Goal: Transaction & Acquisition: Purchase product/service

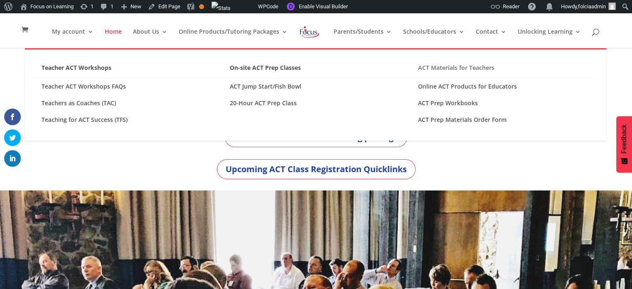
click at [445, 64] on link "ACT Materials for Teachers" at bounding box center [504, 70] width 188 height 16
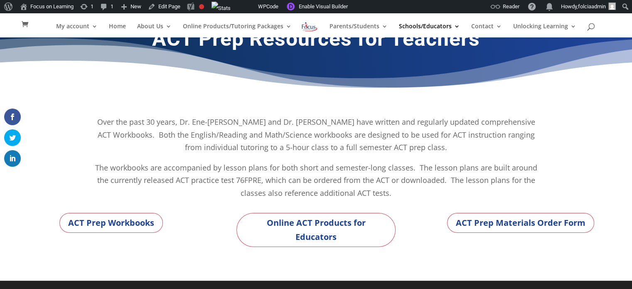
scroll to position [21, 0]
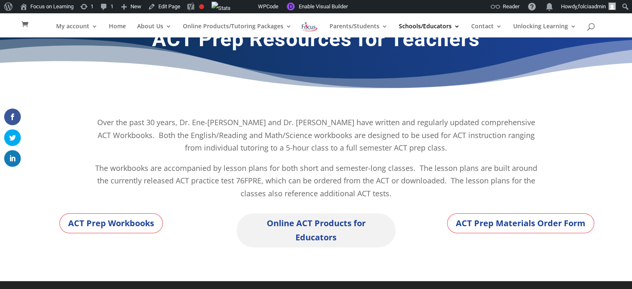
click at [320, 224] on link "Online ACT Products for Educators" at bounding box center [315, 230] width 159 height 34
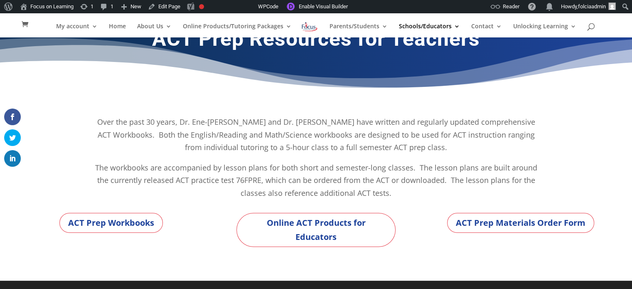
scroll to position [21, 0]
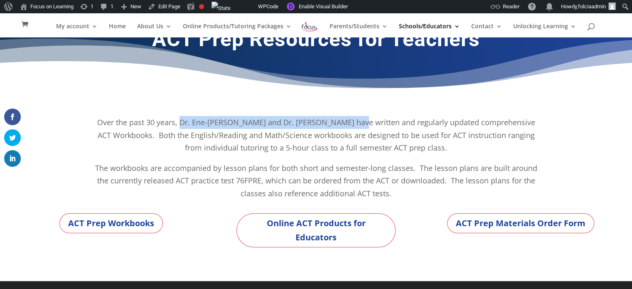
drag, startPoint x: 355, startPoint y: 121, endPoint x: 184, endPoint y: 124, distance: 171.3
click at [184, 124] on p "Over the past 30 years, Dr. Ene-Kaja Chippendale and Dr. Gary Moss have written…" at bounding box center [316, 139] width 449 height 46
click at [323, 7] on link "Enable Visual Builder" at bounding box center [316, 6] width 69 height 13
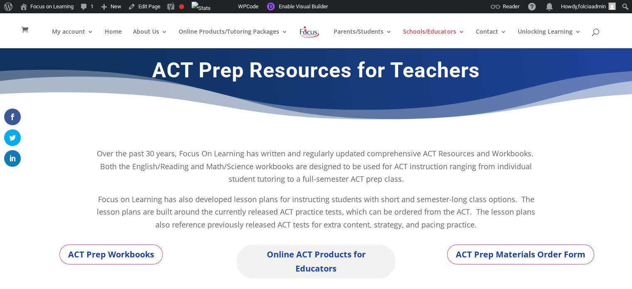
click at [313, 264] on link "Online ACT Products for Educators" at bounding box center [315, 261] width 159 height 34
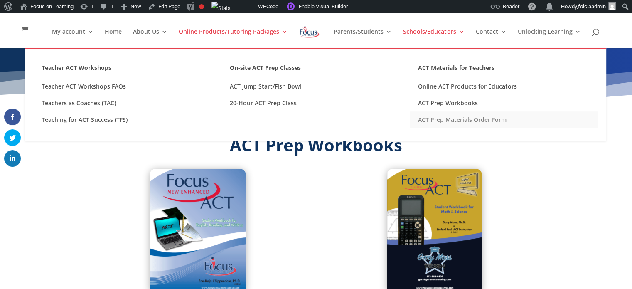
click at [445, 118] on link "ACT Prep Materials Order Form" at bounding box center [504, 119] width 188 height 17
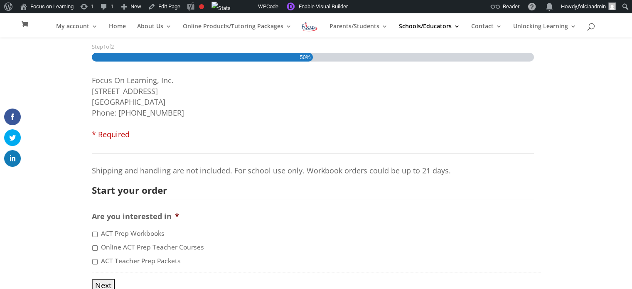
scroll to position [151, 0]
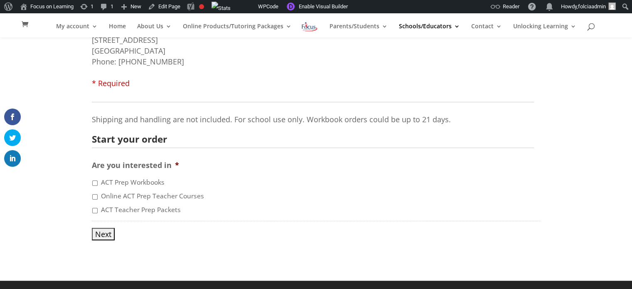
click at [94, 196] on input "Online ACT Prep Teacher Courses" at bounding box center [94, 196] width 5 height 5
checkbox input "true"
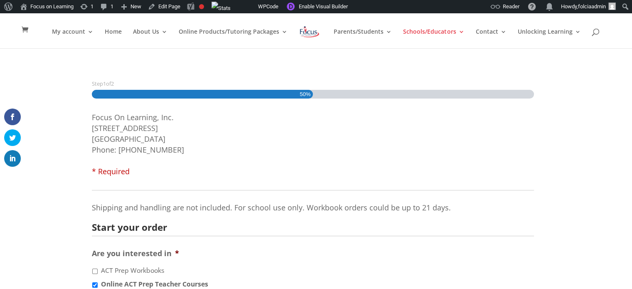
scroll to position [0, 0]
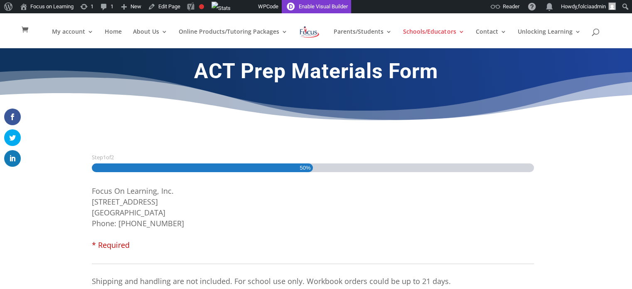
click at [319, 3] on link "Enable Visual Builder" at bounding box center [316, 6] width 69 height 13
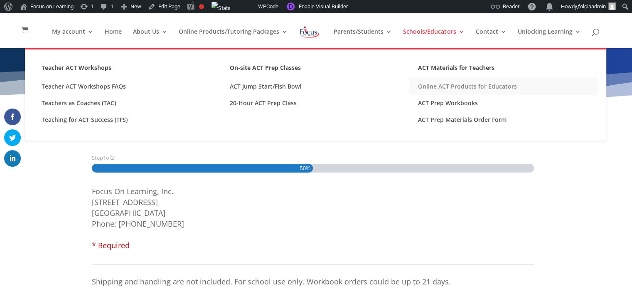
click at [446, 87] on link "Online ACT Products for Educators" at bounding box center [504, 86] width 188 height 17
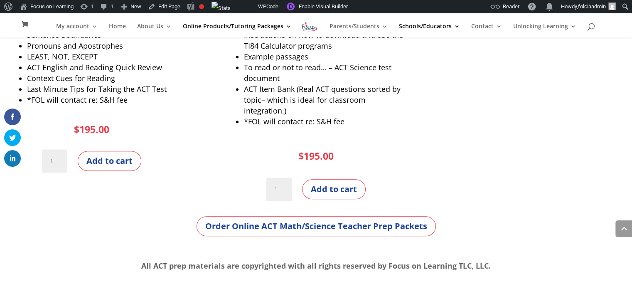
scroll to position [874, 0]
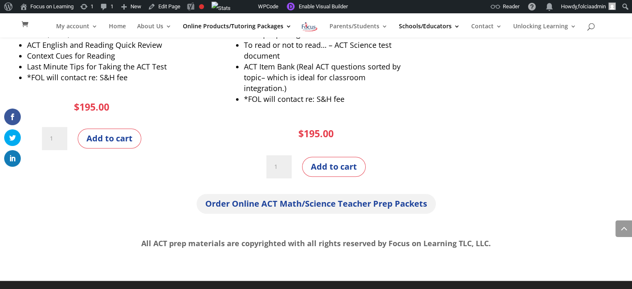
click at [329, 209] on link "Order Online ACT Math/Science Teacher Prep Packets" at bounding box center [316, 204] width 239 height 20
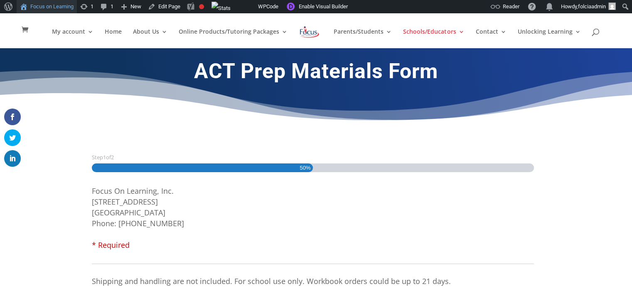
click at [43, 6] on link "Focus on Learning" at bounding box center [47, 6] width 60 height 13
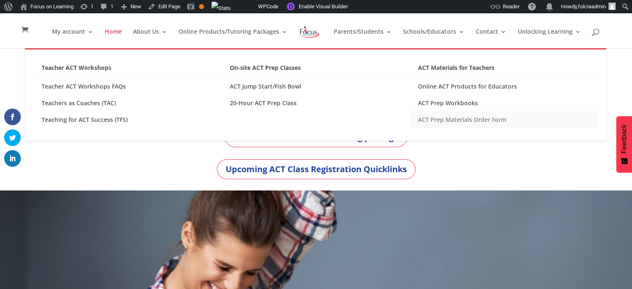
click at [442, 121] on link "ACT Prep Materials Order Form" at bounding box center [504, 119] width 188 height 17
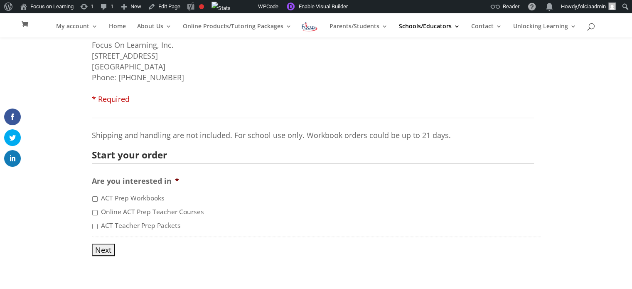
scroll to position [151, 0]
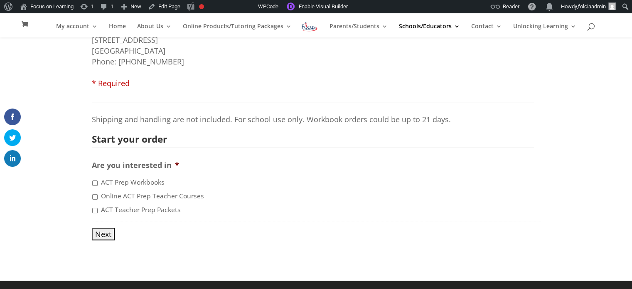
scroll to position [151, 0]
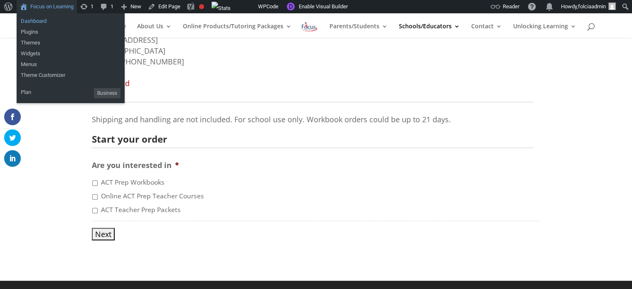
click at [41, 20] on link "Dashboard" at bounding box center [71, 21] width 108 height 11
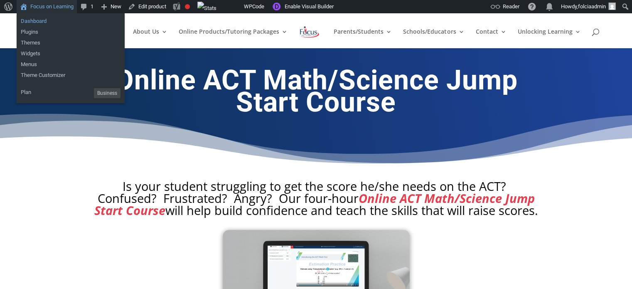
click at [31, 20] on link "Dashboard" at bounding box center [71, 21] width 108 height 11
